Goal: Task Accomplishment & Management: Manage account settings

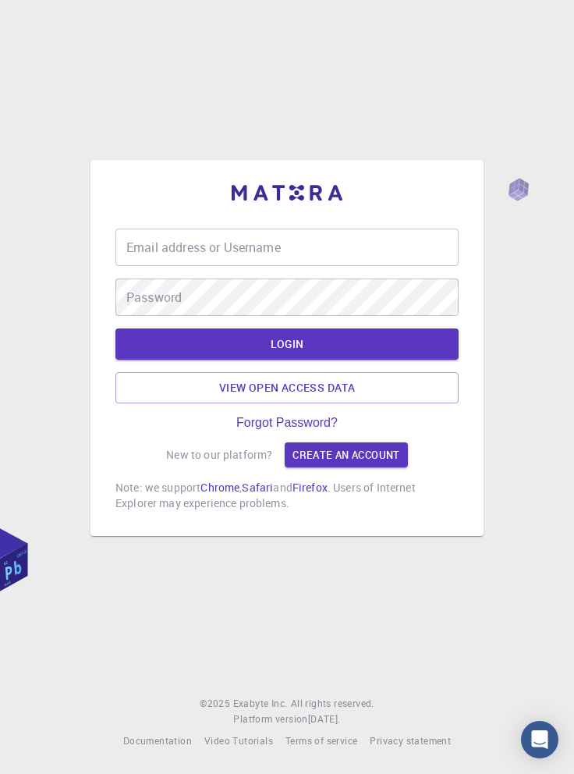
click at [378, 266] on input "Email address or Username" at bounding box center [286, 247] width 343 height 37
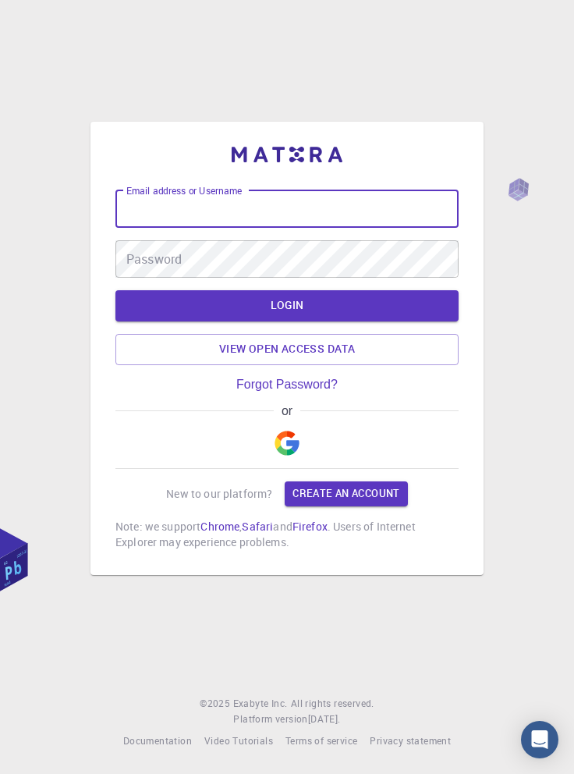
click at [389, 228] on input "Email address or Username" at bounding box center [286, 208] width 343 height 37
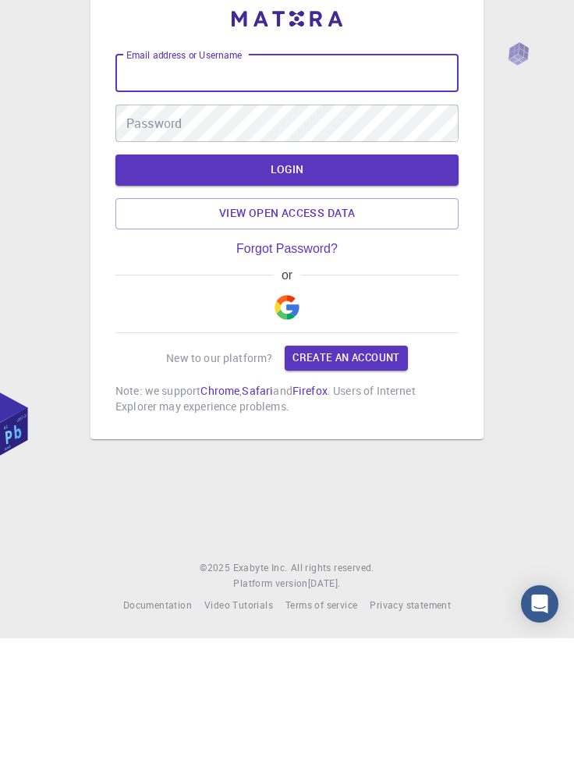
click at [290, 456] on img "button" at bounding box center [287, 443] width 25 height 25
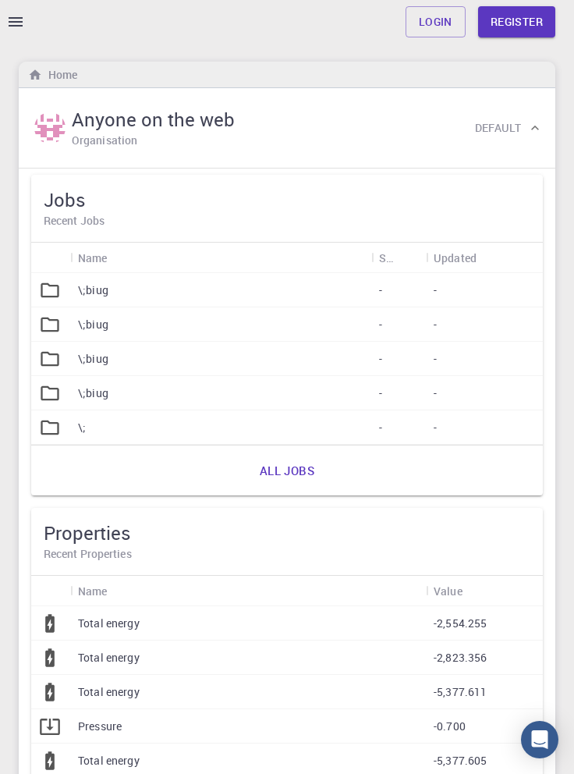
click at [17, 26] on icon "button" at bounding box center [16, 21] width 14 height 9
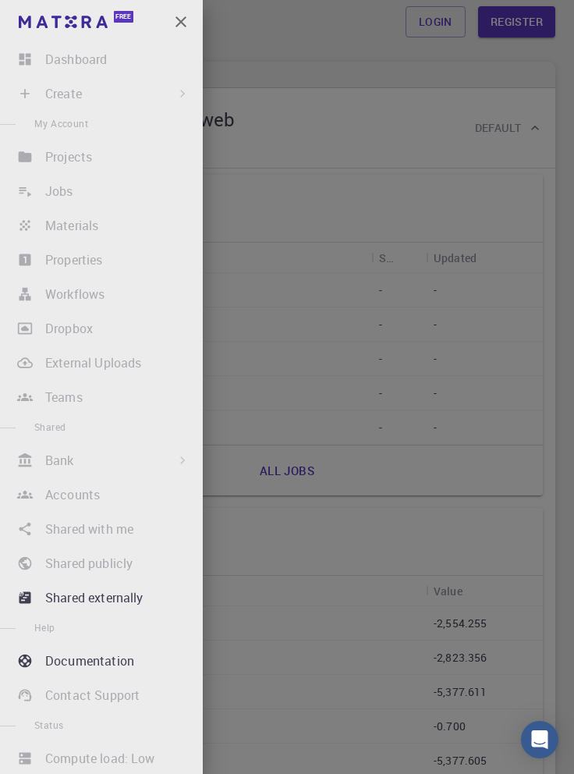
click at [443, 179] on div at bounding box center [287, 387] width 574 height 774
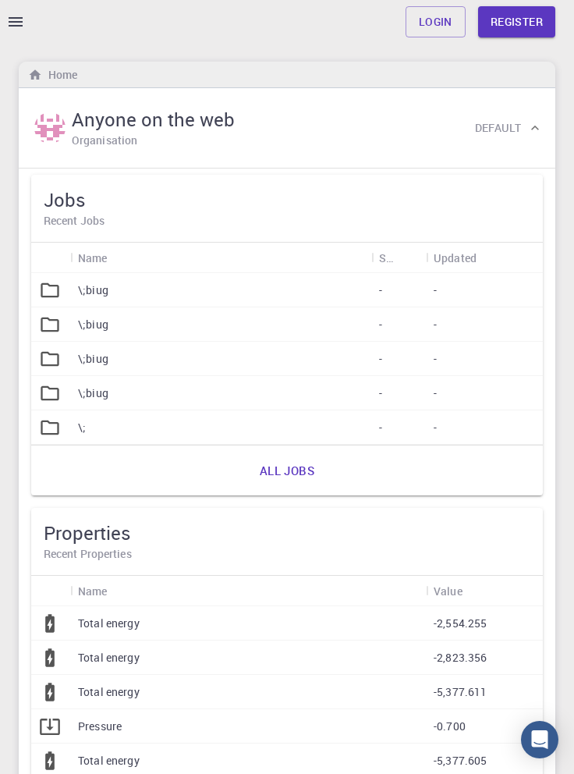
click at [18, 22] on icon "button" at bounding box center [16, 21] width 14 height 9
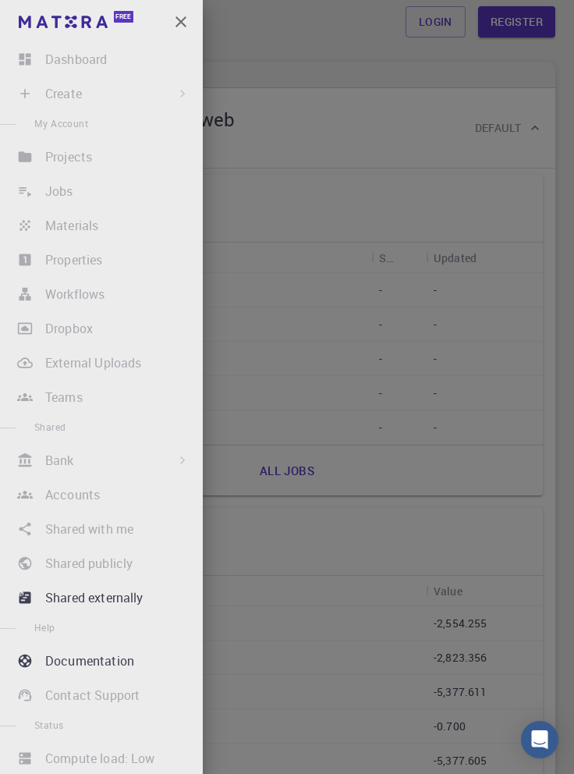
click at [328, 69] on div at bounding box center [287, 387] width 574 height 774
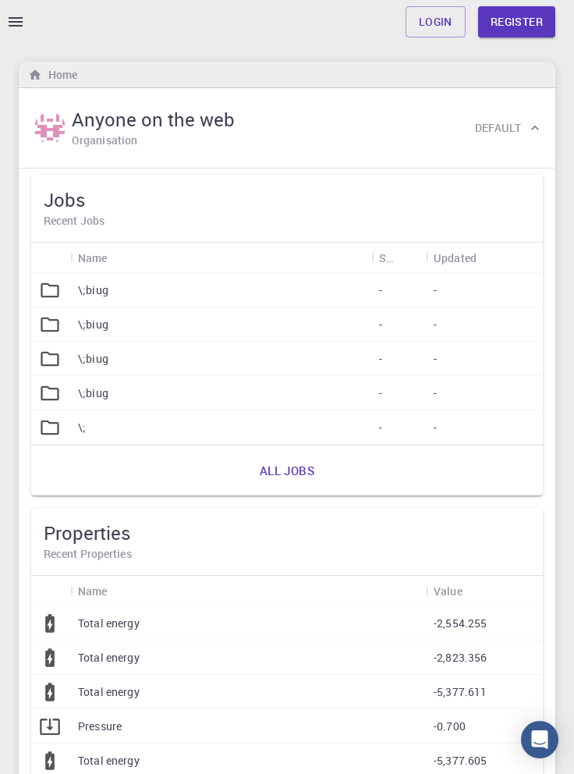
click at [429, 22] on link "Login" at bounding box center [436, 21] width 60 height 31
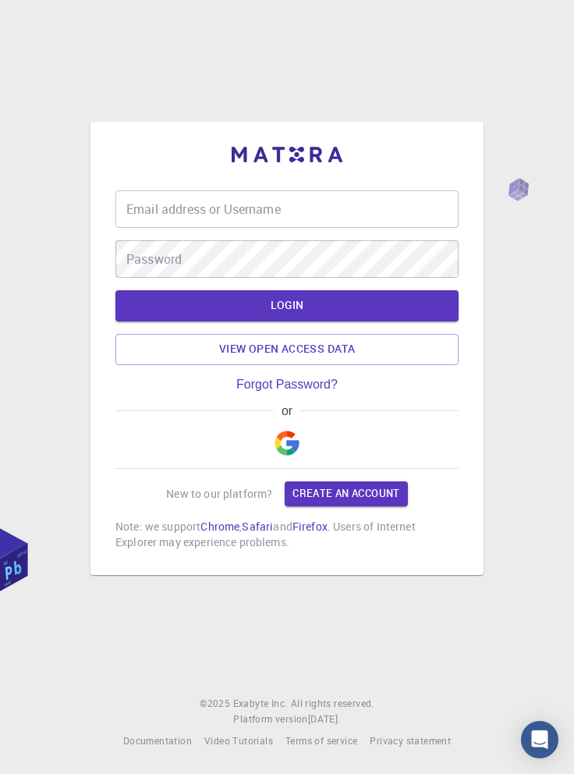
click at [326, 228] on input "Email address or Username" at bounding box center [286, 208] width 343 height 37
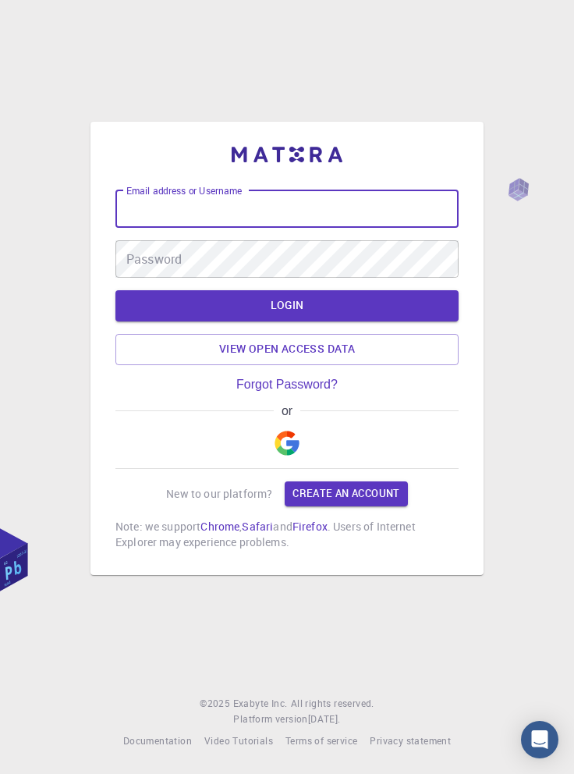
type input "[EMAIL_ADDRESS][DOMAIN_NAME]"
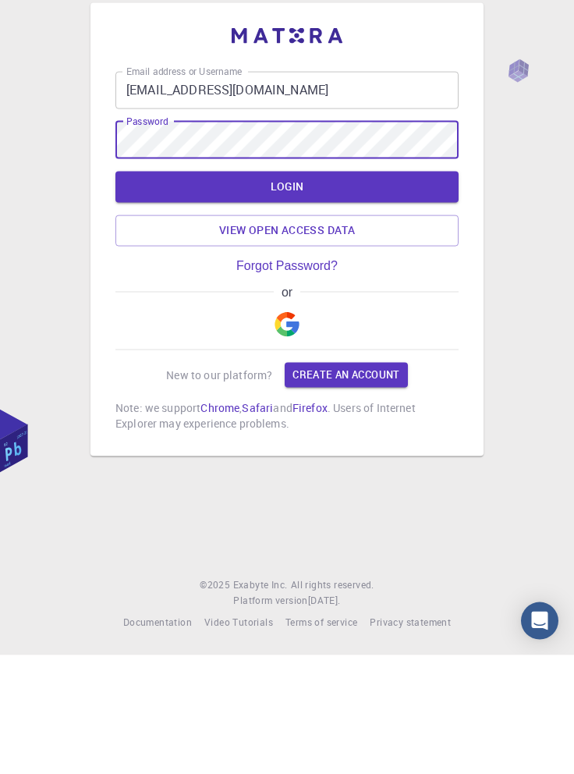
click at [294, 456] on img "button" at bounding box center [287, 443] width 25 height 25
